Goal: Task Accomplishment & Management: Manage account settings

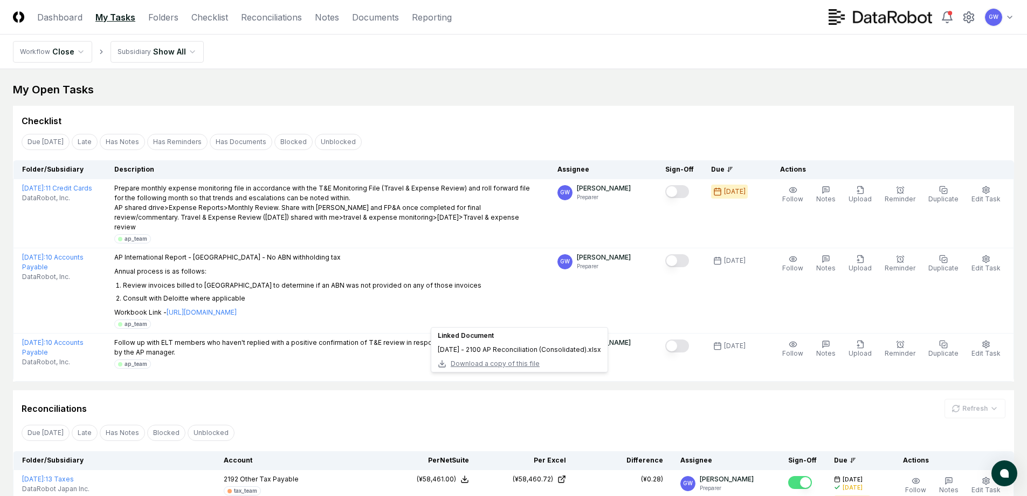
scroll to position [186, 0]
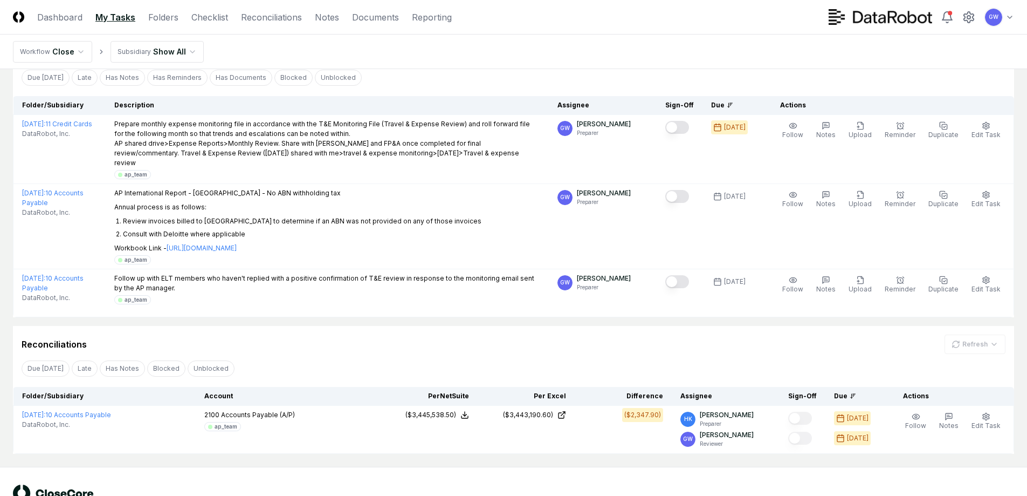
scroll to position [90, 0]
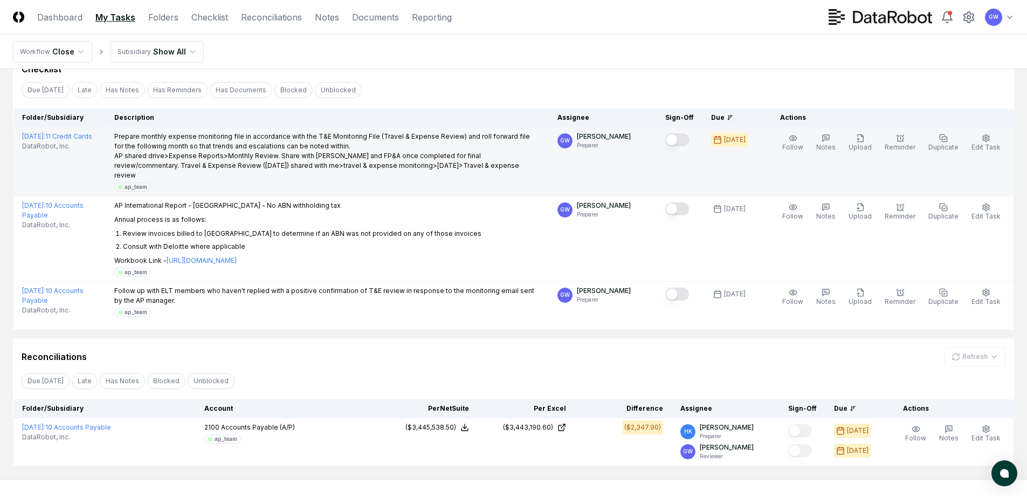
scroll to position [90, 0]
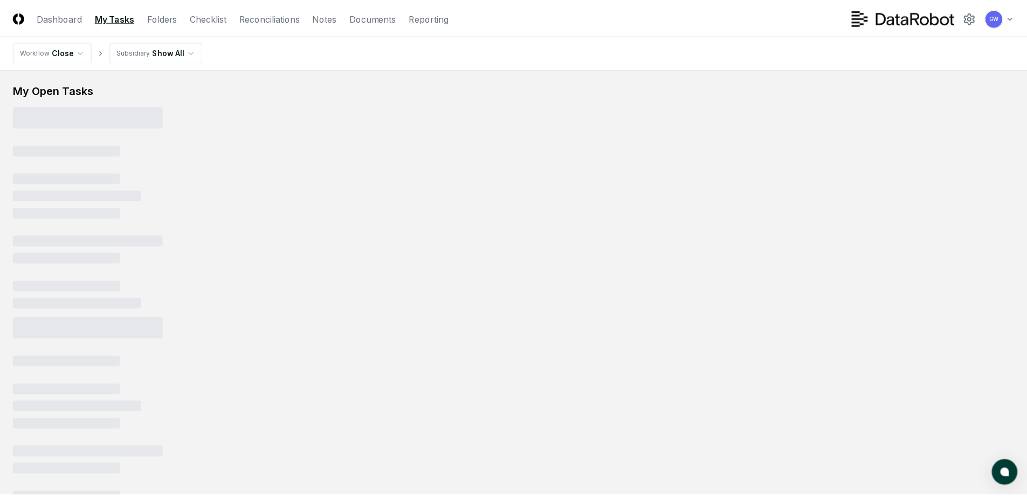
scroll to position [89, 0]
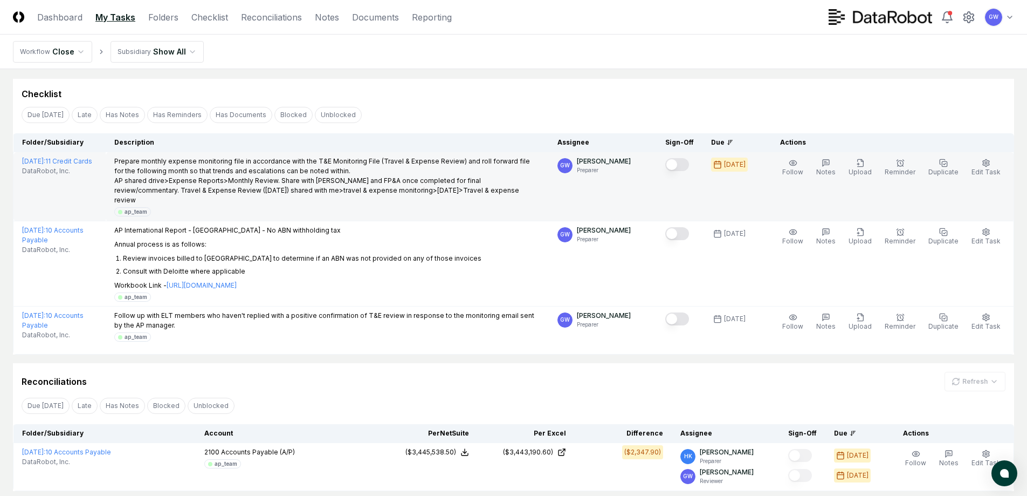
scroll to position [90, 0]
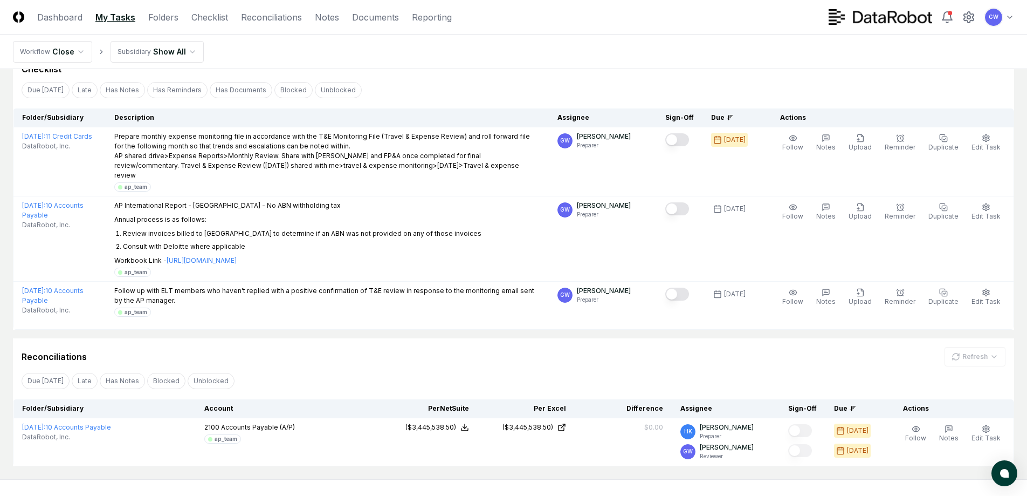
scroll to position [90, 0]
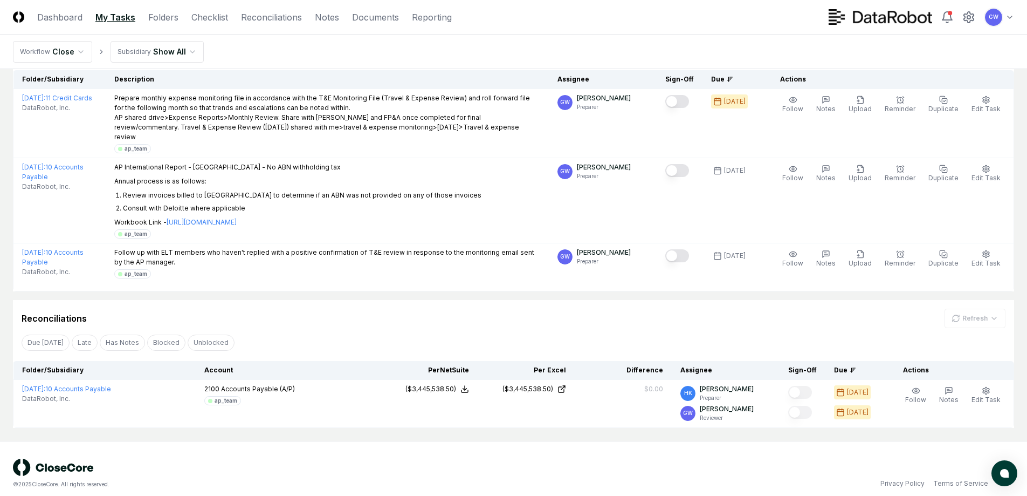
click at [900, 464] on div "© 2025 CloseCore. All rights reserved. Privacy Policy Terms of Service" at bounding box center [513, 473] width 1001 height 30
